Goal: Transaction & Acquisition: Purchase product/service

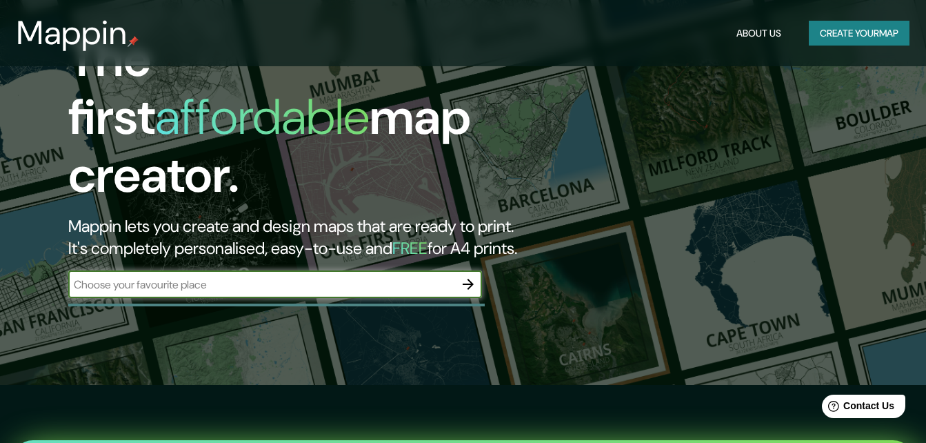
scroll to position [138, 0]
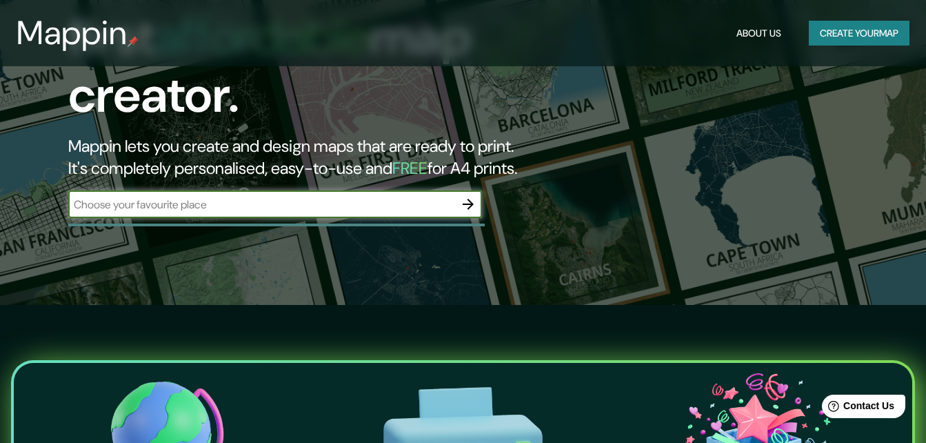
click at [216, 196] on input "text" at bounding box center [261, 204] width 386 height 16
type input "[GEOGRAPHIC_DATA]"
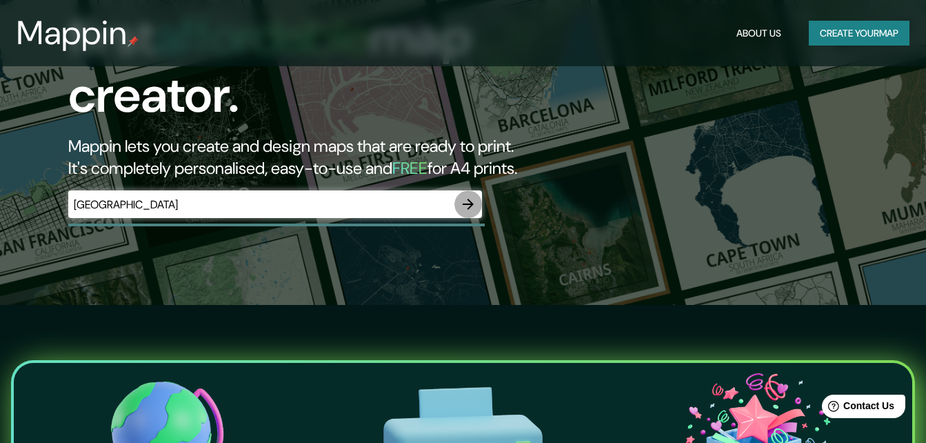
click at [468, 196] on icon "button" at bounding box center [468, 204] width 17 height 17
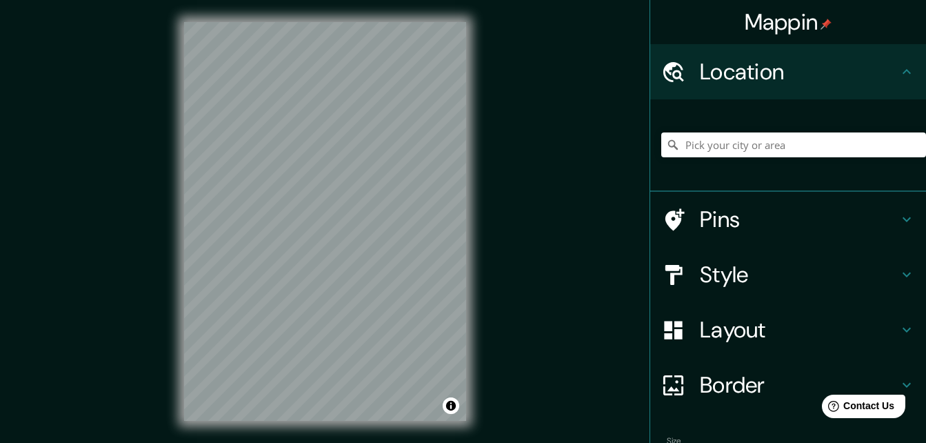
click at [541, 219] on div "Mappin Location Pins Style Layout Border Choose a border. Hint : you can make l…" at bounding box center [463, 232] width 926 height 465
click at [280, 223] on div at bounding box center [281, 219] width 11 height 11
click at [687, 270] on div at bounding box center [680, 275] width 39 height 24
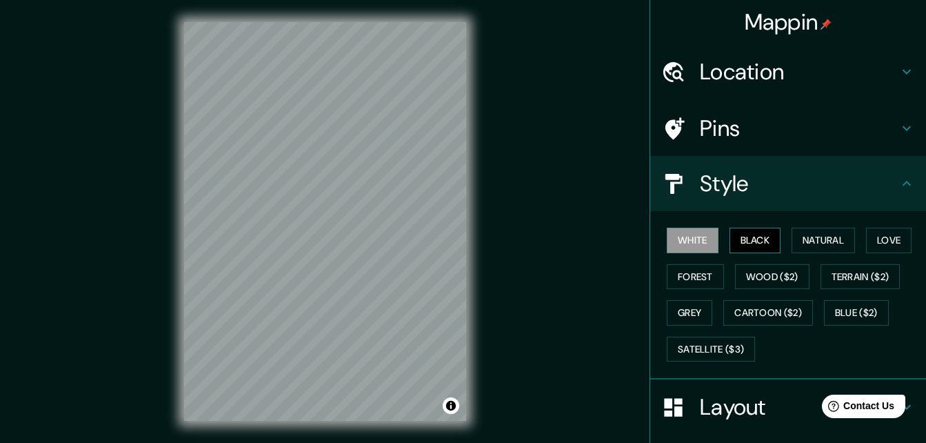
click at [729, 237] on button "Black" at bounding box center [755, 240] width 52 height 26
click at [686, 267] on button "Forest" at bounding box center [695, 277] width 57 height 26
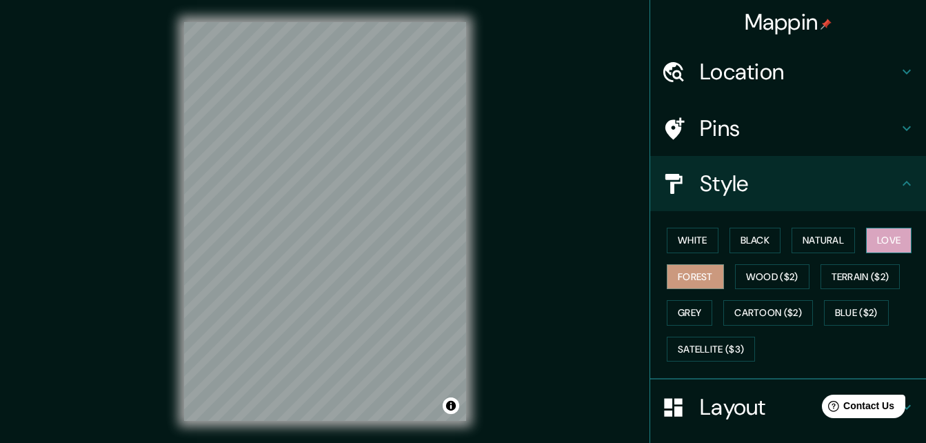
click at [901, 231] on button "Love" at bounding box center [888, 240] width 45 height 26
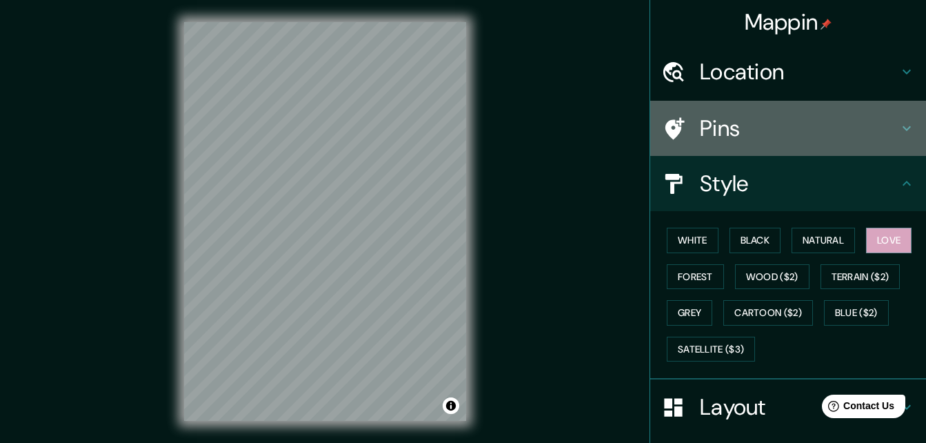
click at [702, 128] on h4 "Pins" at bounding box center [799, 128] width 199 height 28
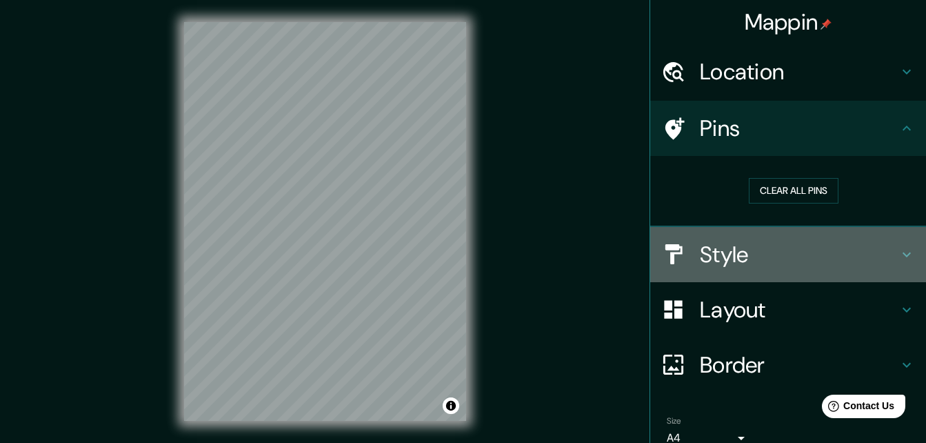
click at [707, 245] on h4 "Style" at bounding box center [799, 255] width 199 height 28
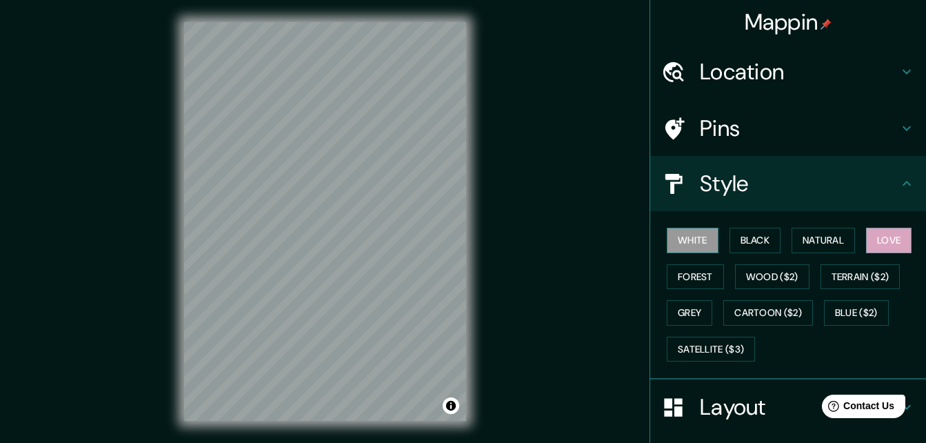
click at [689, 237] on button "White" at bounding box center [693, 240] width 52 height 26
click at [879, 247] on button "Love" at bounding box center [888, 240] width 45 height 26
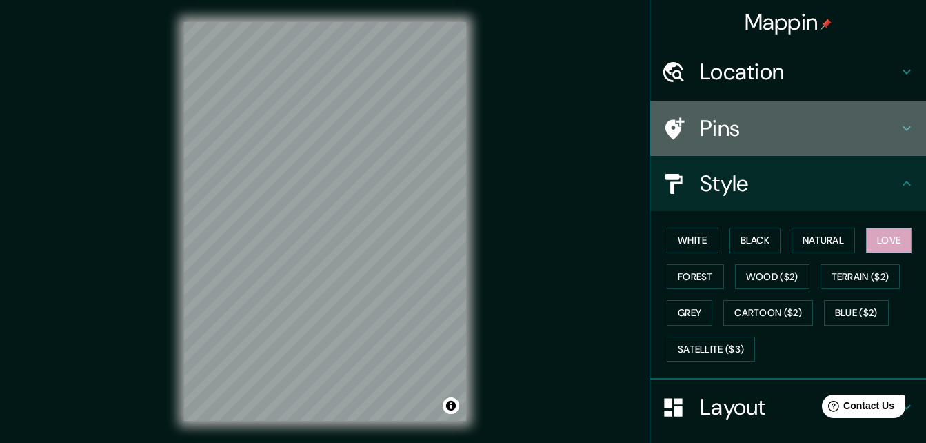
click at [743, 132] on h4 "Pins" at bounding box center [799, 128] width 199 height 28
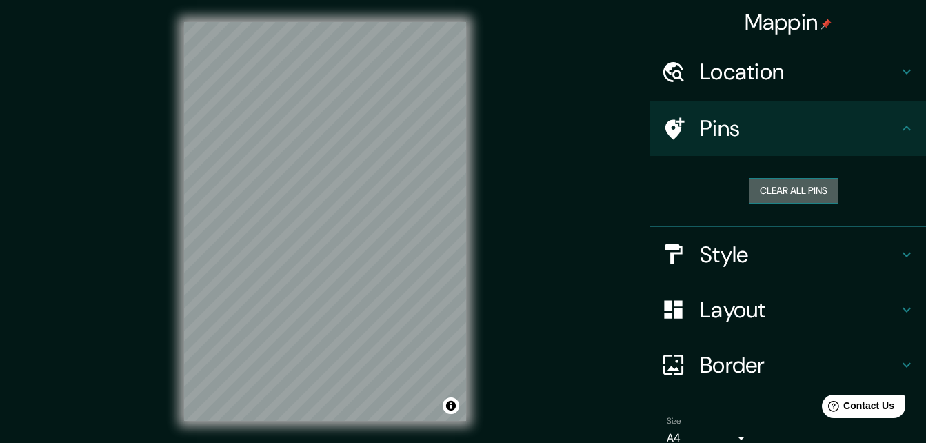
click at [749, 183] on button "Clear all pins" at bounding box center [794, 191] width 90 height 26
click at [762, 187] on button "Clear all pins" at bounding box center [794, 191] width 90 height 26
click at [784, 83] on h4 "Location" at bounding box center [799, 72] width 199 height 28
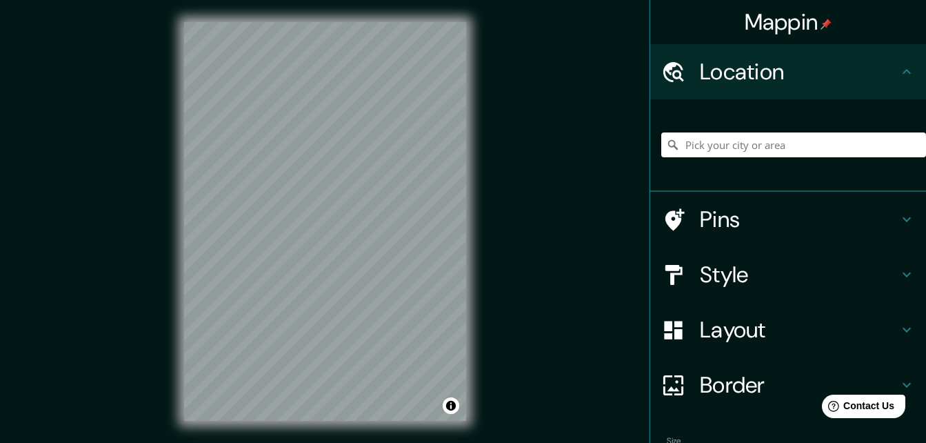
click at [736, 147] on input "Pick your city or area" at bounding box center [793, 144] width 265 height 25
click at [345, 22] on div at bounding box center [325, 22] width 282 height 0
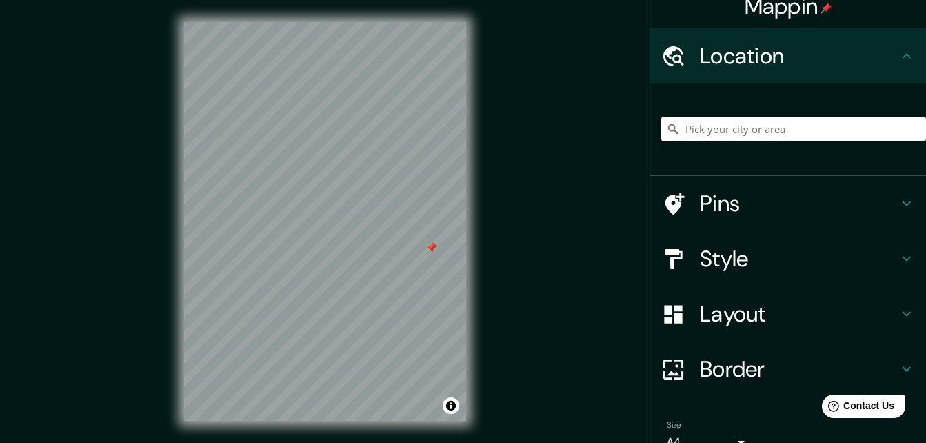
click at [577, 433] on div "Mappin Location Pins Style Layout Border Choose a border. Hint : you can make l…" at bounding box center [463, 232] width 926 height 465
